Goal: Task Accomplishment & Management: Manage account settings

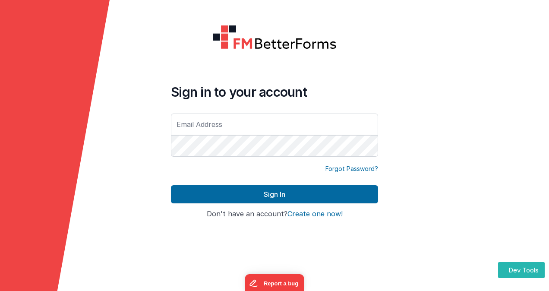
click at [222, 131] on input "text" at bounding box center [274, 124] width 207 height 22
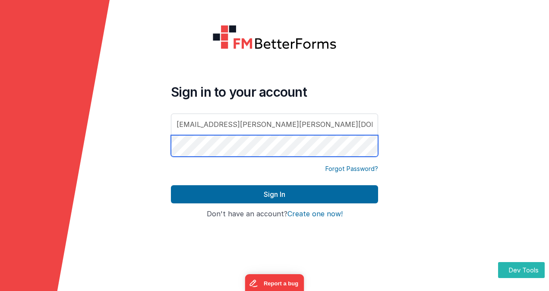
click at [171, 185] on button "Sign In" at bounding box center [274, 194] width 207 height 18
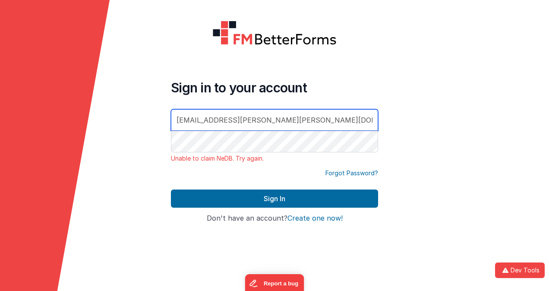
drag, startPoint x: 290, startPoint y: 123, endPoint x: 168, endPoint y: 103, distance: 124.1
click at [168, 103] on div "Sign in to your account dr.jason.r.perry@gmail.com Unable to claim NeDB. Try ag…" at bounding box center [274, 146] width 221 height 264
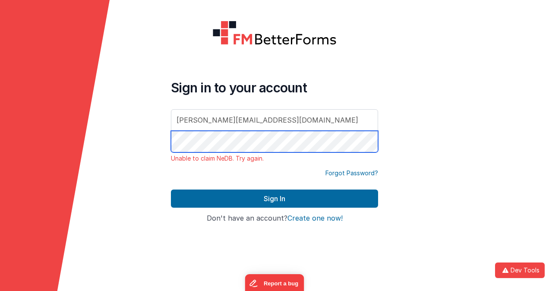
click at [123, 130] on form "Sign in to your account jason@delfsengineering.ca Unable to claim NeDB. Try aga…" at bounding box center [274, 145] width 549 height 291
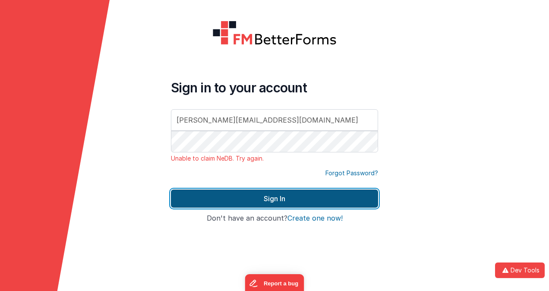
click at [270, 198] on button "Sign In" at bounding box center [274, 198] width 207 height 18
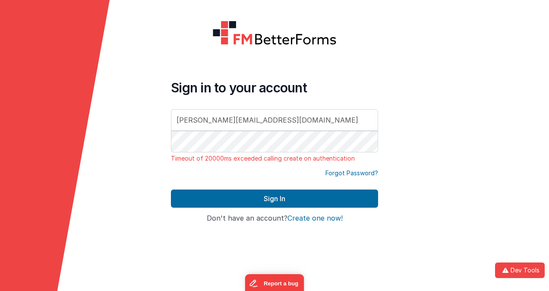
click at [286, 163] on div "Sign in to your account jason@delfsengineering.ca Timeout of 20000ms exceeded c…" at bounding box center [274, 124] width 207 height 89
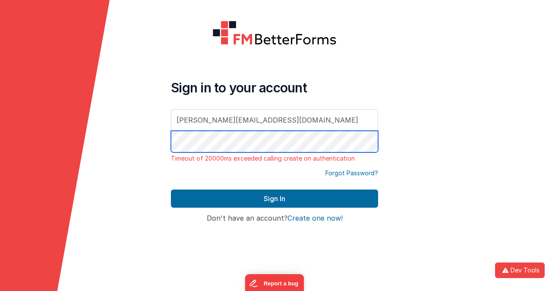
click at [121, 134] on form "Sign in to your account jason@delfsengineering.ca Timeout of 20000ms exceeded c…" at bounding box center [274, 145] width 549 height 291
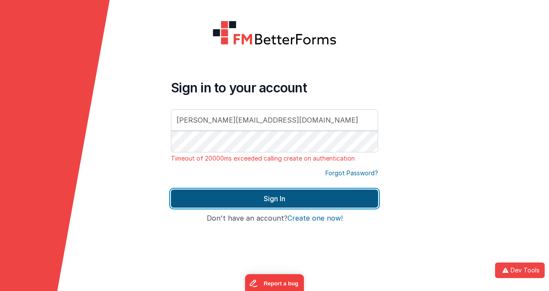
click at [246, 193] on button "Sign In" at bounding box center [274, 198] width 207 height 18
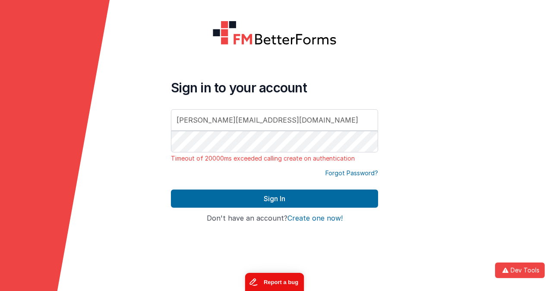
click at [288, 280] on button "Report a bug" at bounding box center [274, 282] width 59 height 18
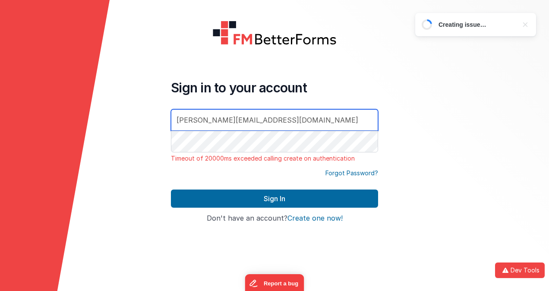
drag, startPoint x: 284, startPoint y: 119, endPoint x: 120, endPoint y: 112, distance: 164.5
click at [120, 112] on form "Sign in to your account jason@delfsengineering.ca Timeout of 20000ms exceeded c…" at bounding box center [274, 145] width 549 height 291
type input "[EMAIL_ADDRESS][PERSON_NAME][PERSON_NAME][DOMAIN_NAME]"
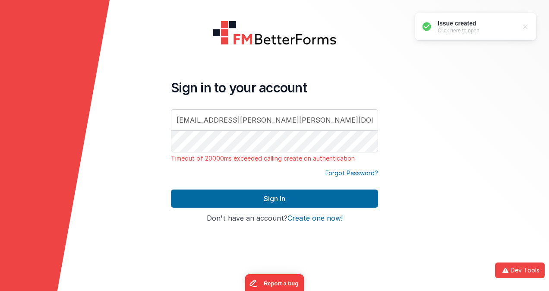
drag, startPoint x: 470, startPoint y: 163, endPoint x: 439, endPoint y: 167, distance: 31.2
click at [469, 162] on div at bounding box center [494, 145] width 110 height 291
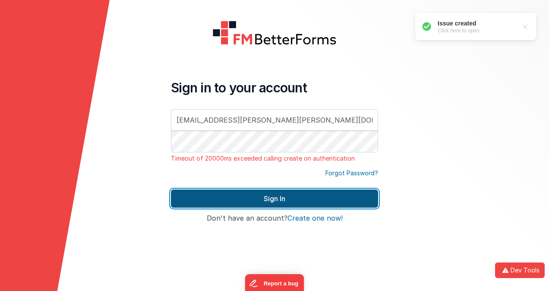
click at [324, 199] on button "Sign In" at bounding box center [274, 198] width 207 height 18
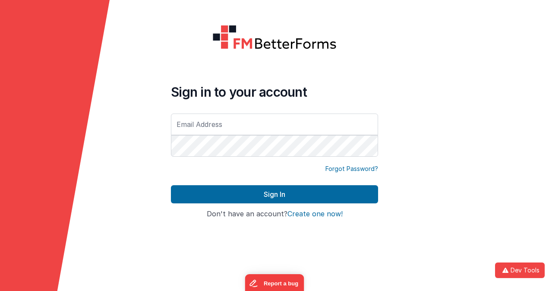
click at [213, 124] on input "text" at bounding box center [274, 124] width 207 height 22
type input "jason@delfsengineering.ca"
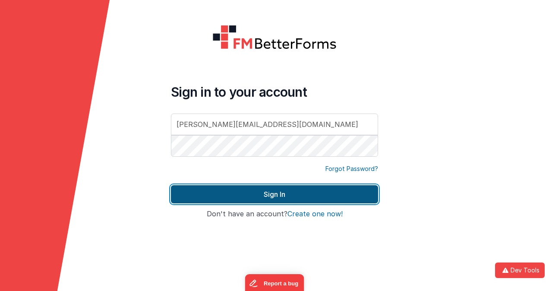
click at [242, 192] on button "Sign In" at bounding box center [274, 194] width 207 height 18
